Goal: Task Accomplishment & Management: Complete application form

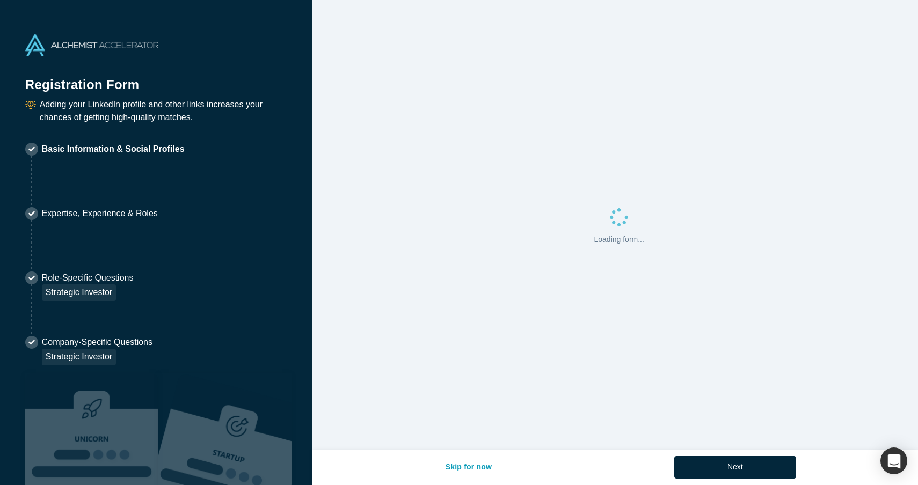
select select "US"
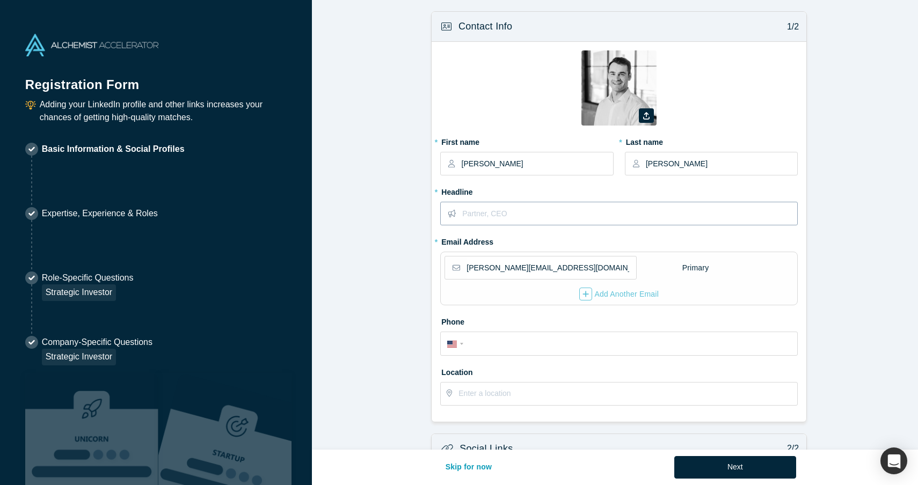
click at [497, 216] on input "text" at bounding box center [629, 213] width 335 height 23
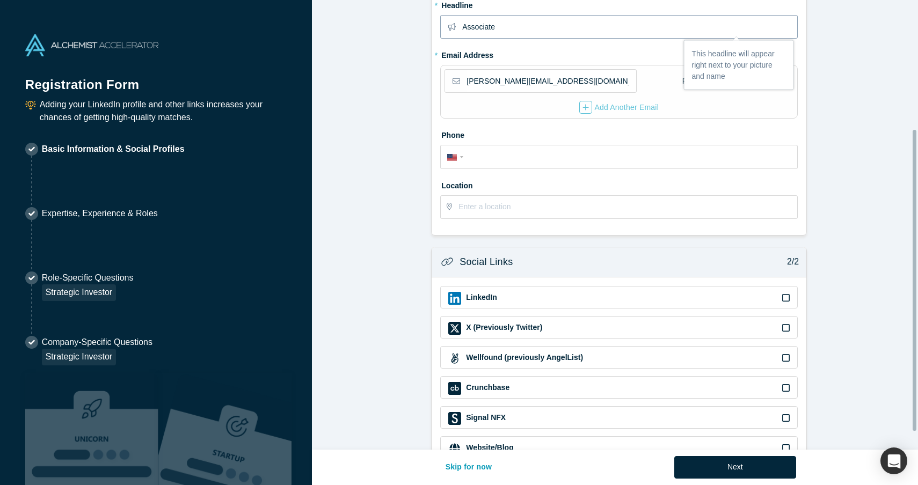
scroll to position [220, 0]
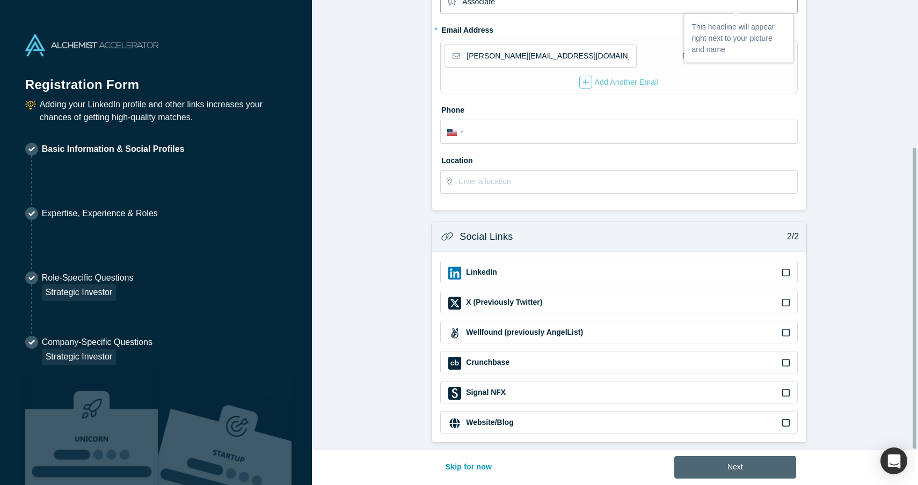
type input "Associate"
click at [730, 467] on button "Next" at bounding box center [735, 467] width 122 height 23
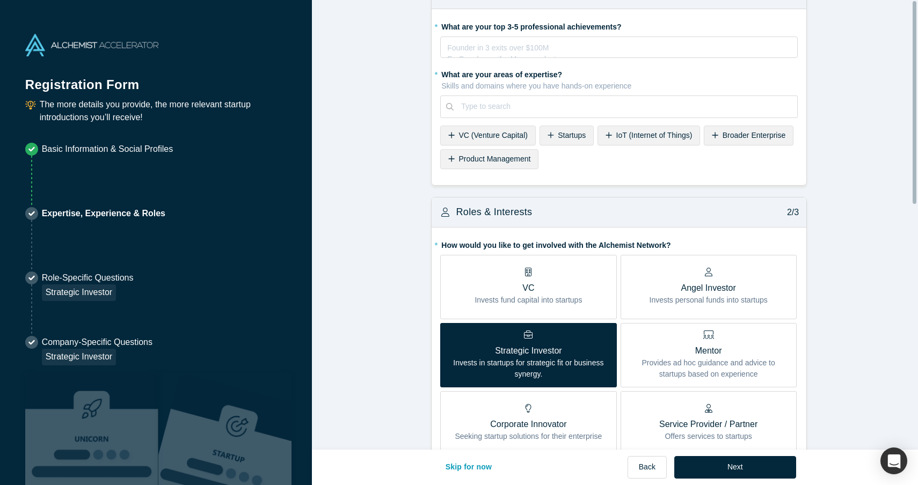
scroll to position [0, 0]
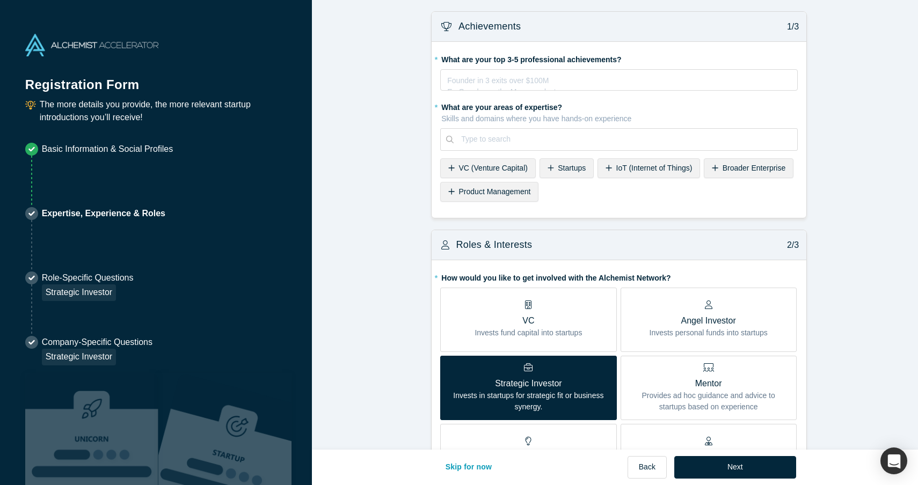
click at [502, 163] on div "VC (Venture Capital)" at bounding box center [488, 168] width 96 height 20
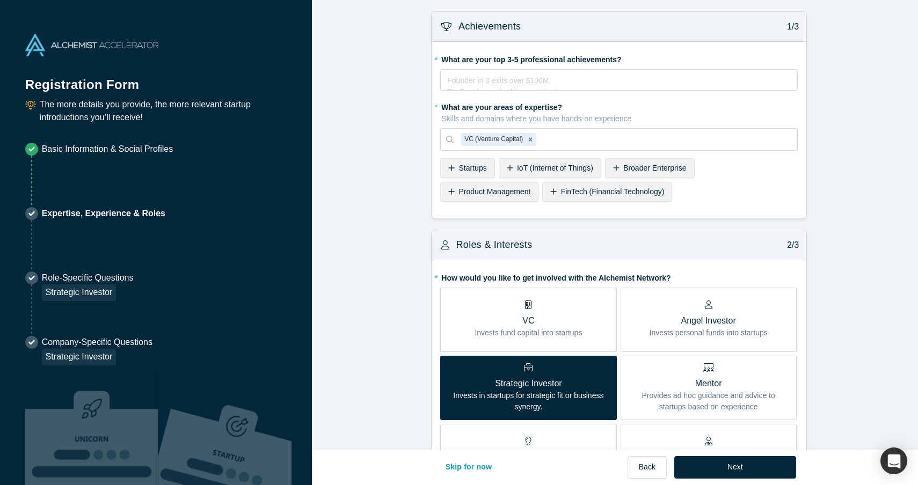
click at [467, 168] on span "Startups" at bounding box center [473, 168] width 28 height 9
click at [501, 85] on div "Founder in 3 exits over $100M Ex-Googler on the Maps product Ultramarathoner fo…" at bounding box center [619, 83] width 344 height 21
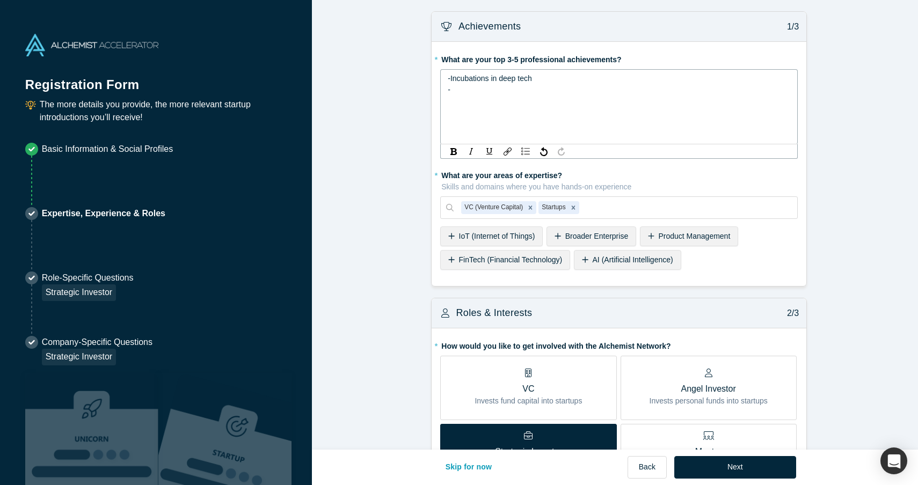
click at [460, 90] on div "-" at bounding box center [619, 89] width 343 height 11
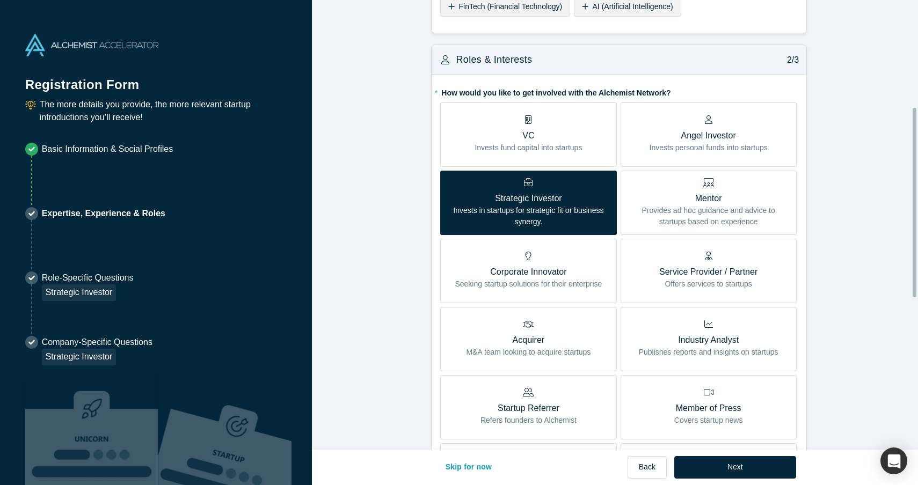
scroll to position [379, 0]
